Goal: Use online tool/utility: Use online tool/utility

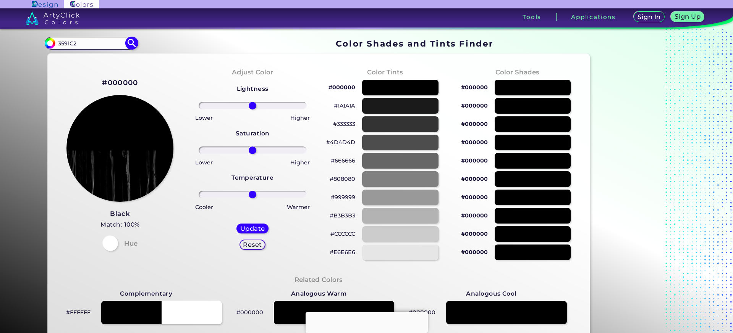
click at [91, 43] on input "3591C2" at bounding box center [90, 43] width 71 height 10
click at [126, 44] on img at bounding box center [131, 43] width 13 height 13
type input "#000000"
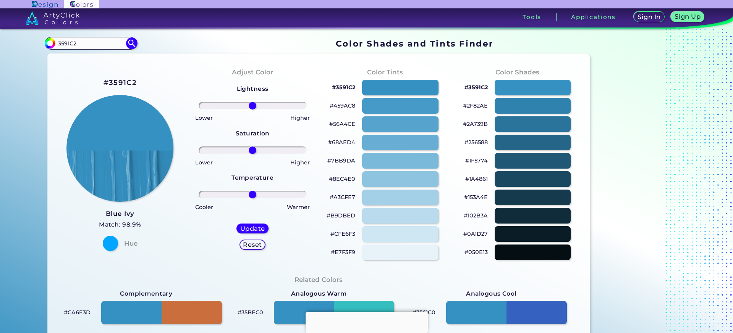
click at [339, 234] on p "#CFE6F3" at bounding box center [342, 234] width 25 height 9
click at [99, 43] on input "3591C2" at bounding box center [90, 43] width 71 height 10
drag, startPoint x: 92, startPoint y: 43, endPoint x: 26, endPoint y: 44, distance: 65.7
click at [55, 44] on input "3591C2" at bounding box center [90, 43] width 71 height 10
paste input "#2F93C6"
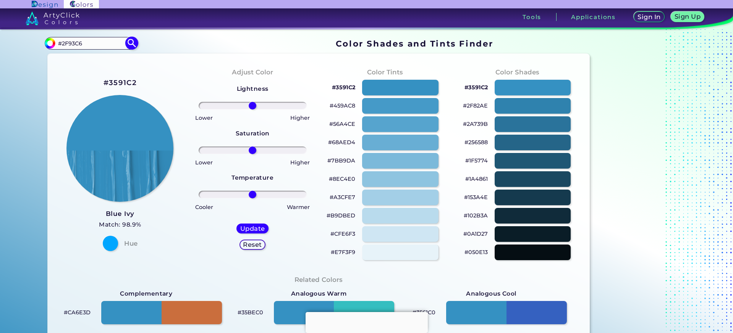
click at [62, 43] on input "#2F93C6" at bounding box center [90, 43] width 71 height 10
type input "2F93C6"
click at [135, 41] on img at bounding box center [131, 43] width 13 height 13
type input "#000000"
click at [8, 166] on section "Color Shades Finder #000000 2F93C6 Acadia ◉ Acid Green ◉ Aero Blue ◉ Alabaster …" at bounding box center [366, 181] width 733 height 304
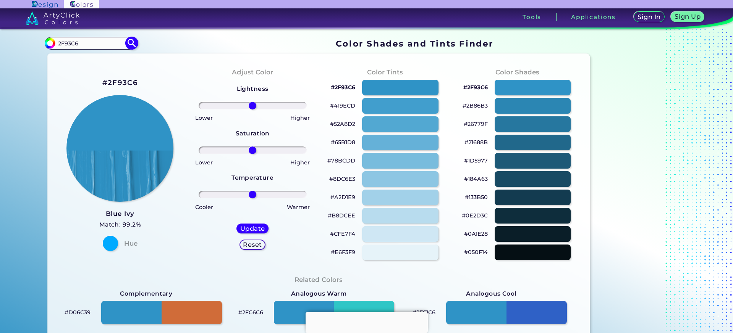
click at [86, 43] on input "2F93C6" at bounding box center [90, 43] width 71 height 10
click at [79, 43] on input "2F93C6" at bounding box center [90, 43] width 71 height 10
drag, startPoint x: 83, startPoint y: 44, endPoint x: 42, endPoint y: 42, distance: 41.6
click at [55, 42] on input "2F93C6" at bounding box center [90, 43] width 71 height 10
paste input "#3591C2"
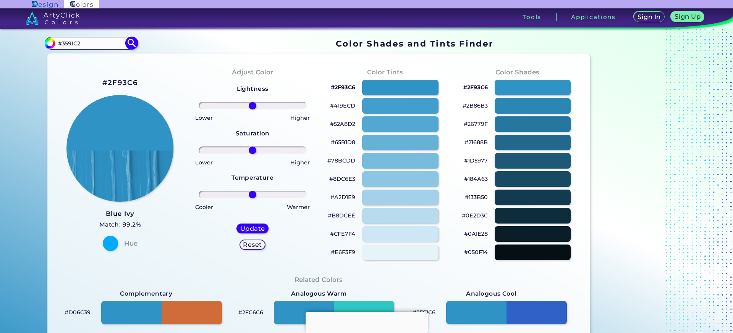
type input "#3591C2"
click at [133, 44] on img at bounding box center [131, 43] width 13 height 13
type input "#3591c2"
click at [9, 121] on section "Color Shades Finder #3591c2 #3591C2 Acadia ◉ Acid Green ◉ Aero Blue ◉ Alabaster…" at bounding box center [366, 181] width 733 height 304
click at [346, 235] on p "#CFE6F3" at bounding box center [342, 234] width 25 height 9
